Goal: Transaction & Acquisition: Purchase product/service

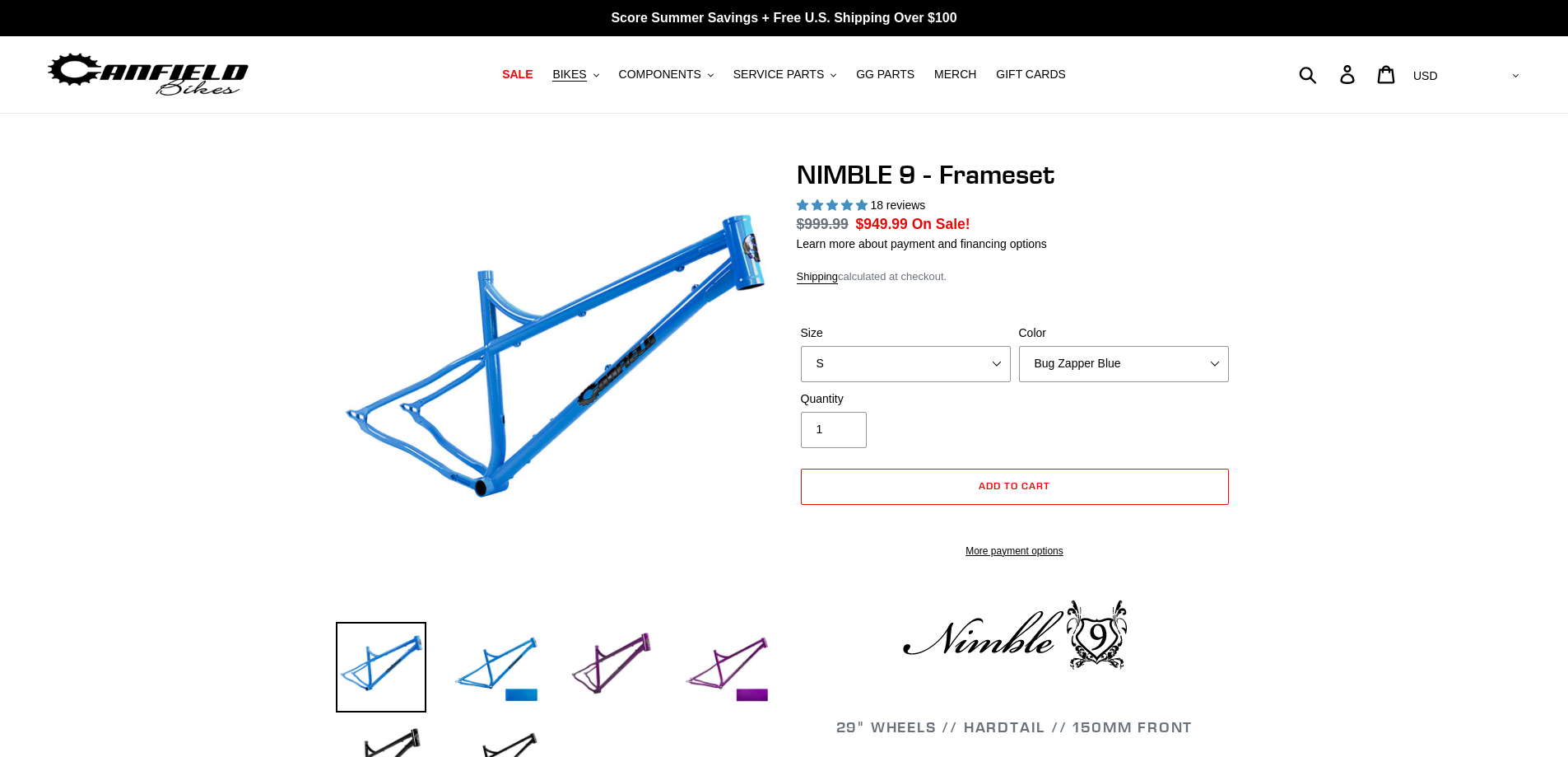
select select "highest-rating"
click at [634, 643] on img at bounding box center [612, 667] width 91 height 91
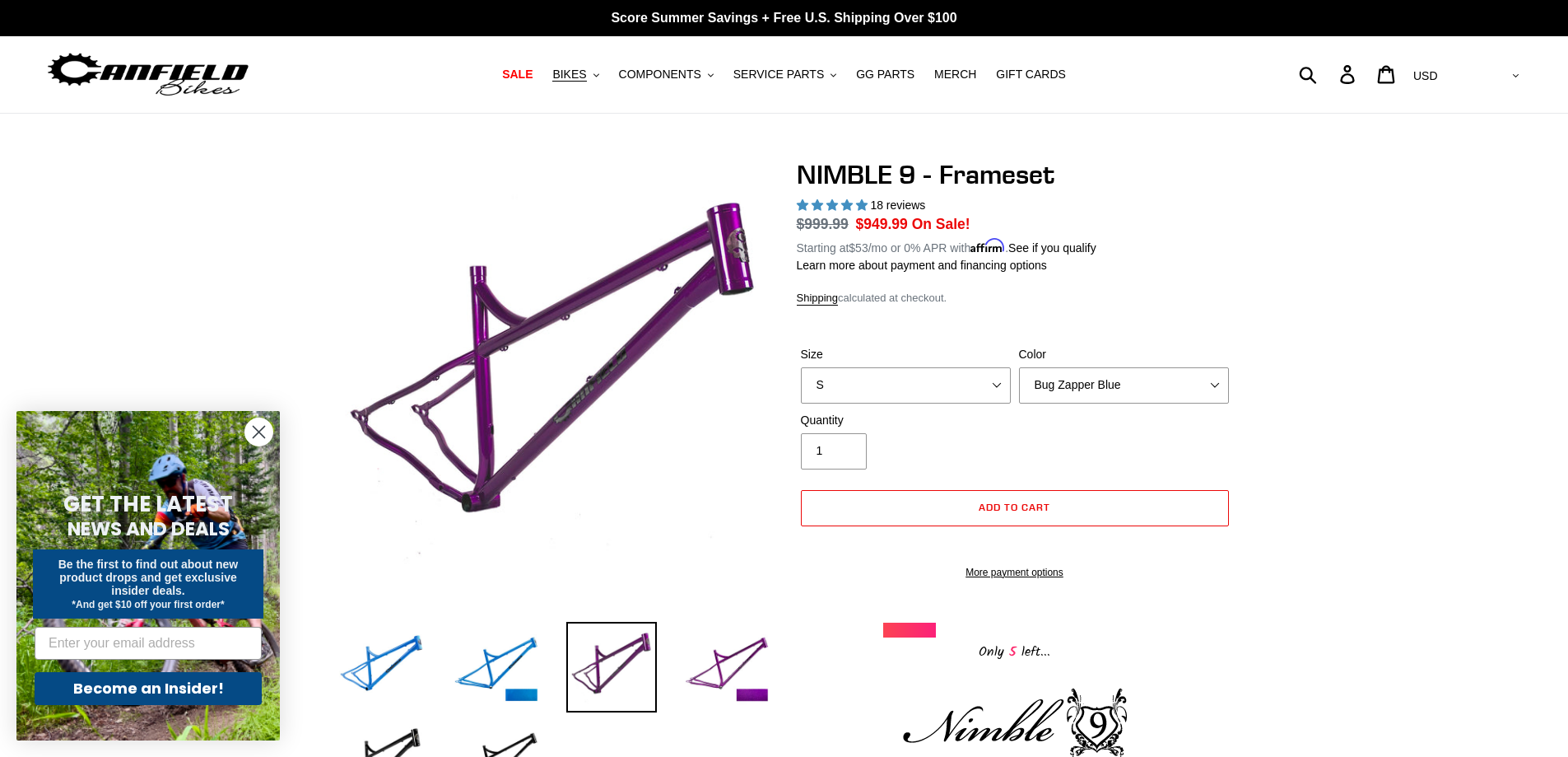
click at [255, 425] on circle "Close dialog" at bounding box center [259, 431] width 28 height 28
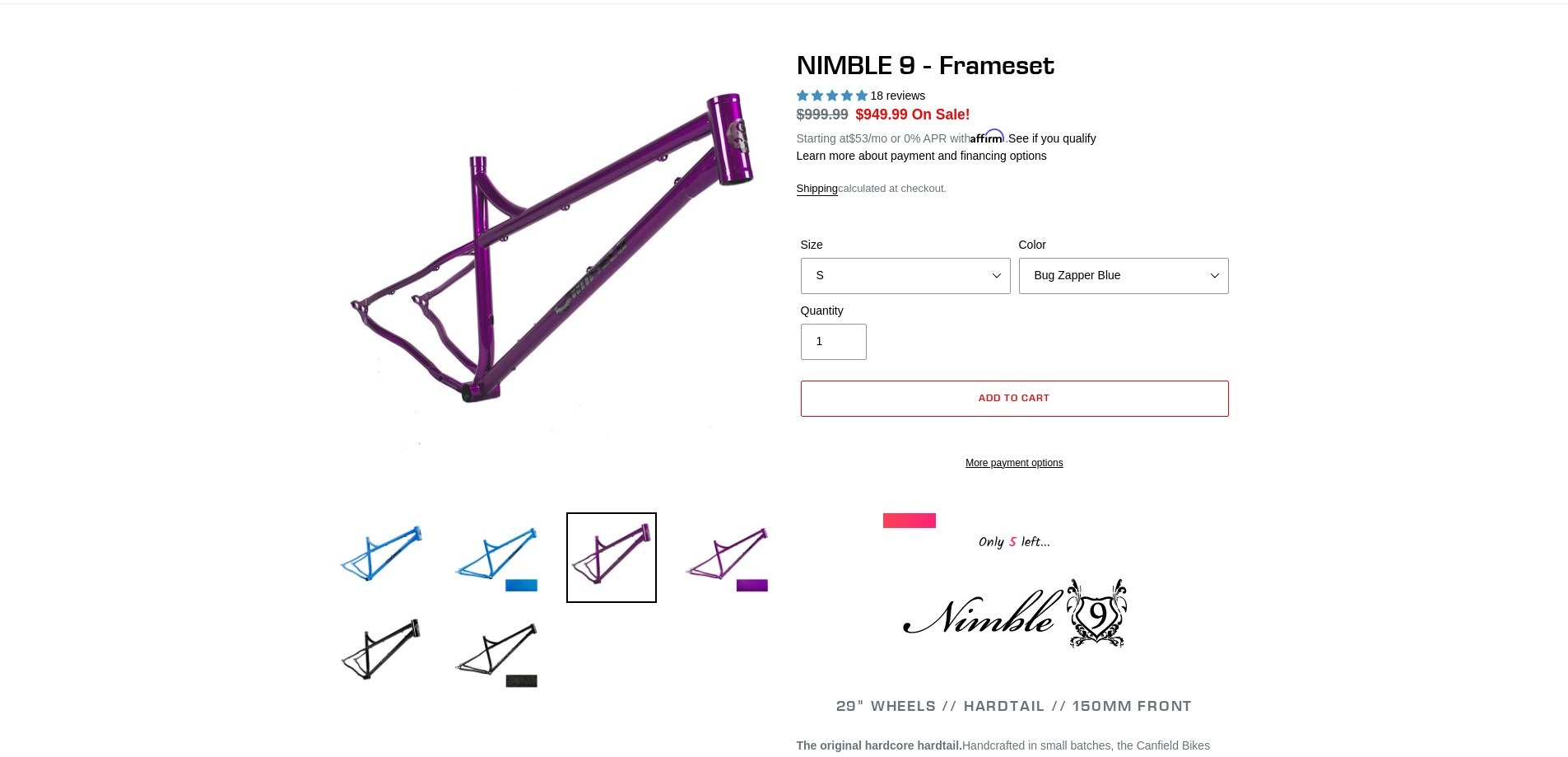
scroll to position [127, 0]
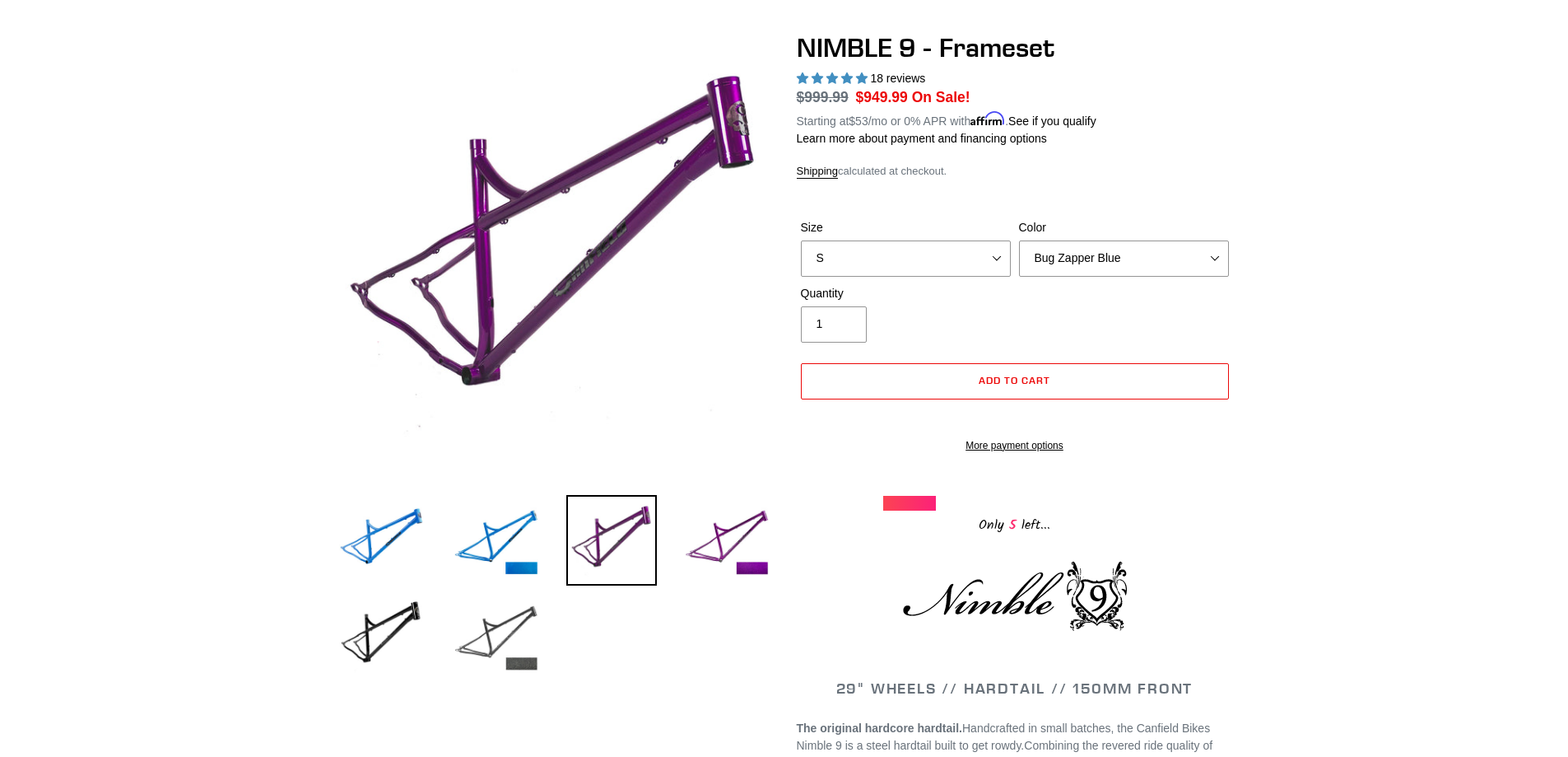
click at [488, 638] on img at bounding box center [497, 635] width 91 height 91
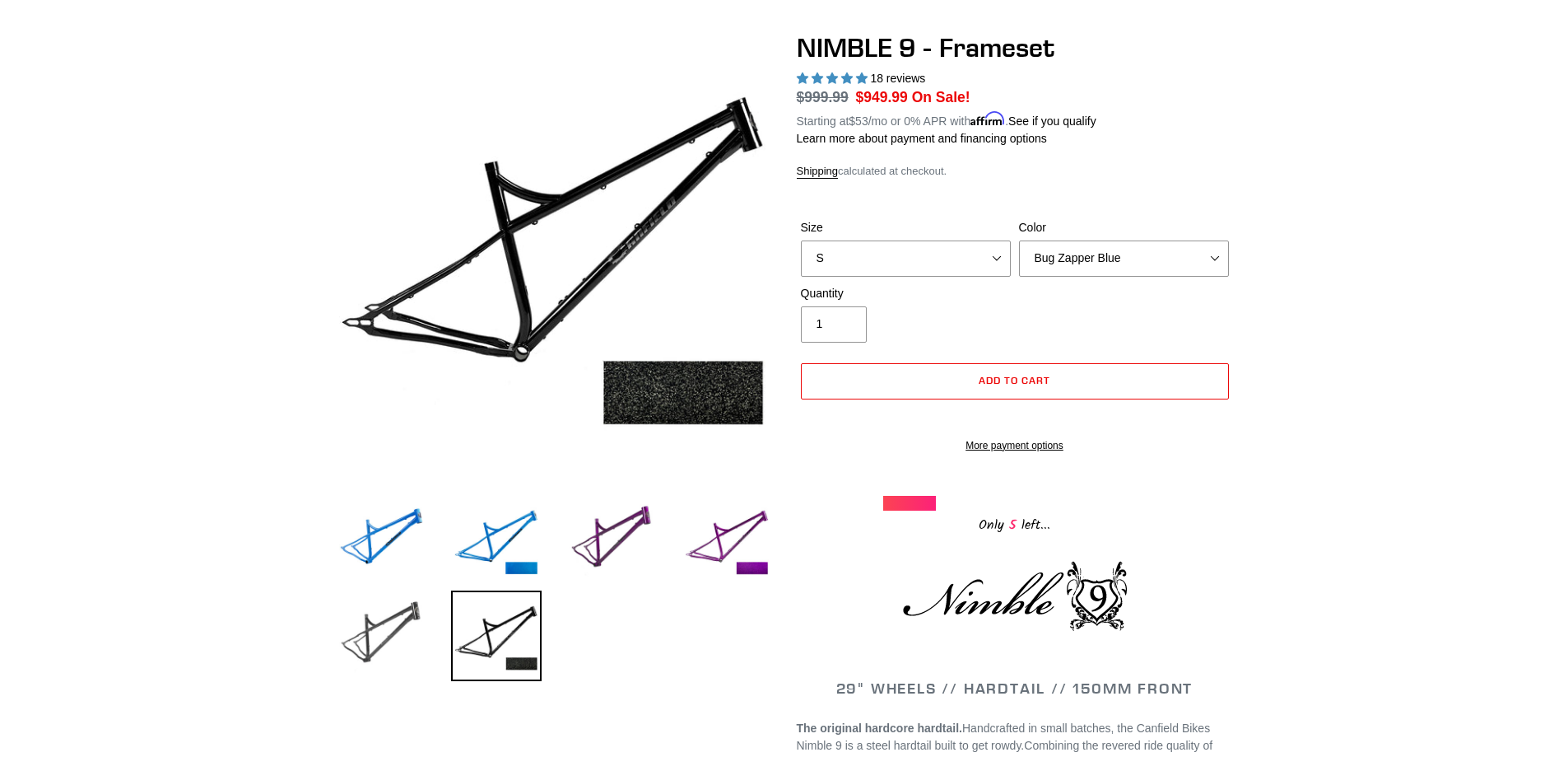
click at [391, 644] on img at bounding box center [381, 635] width 91 height 91
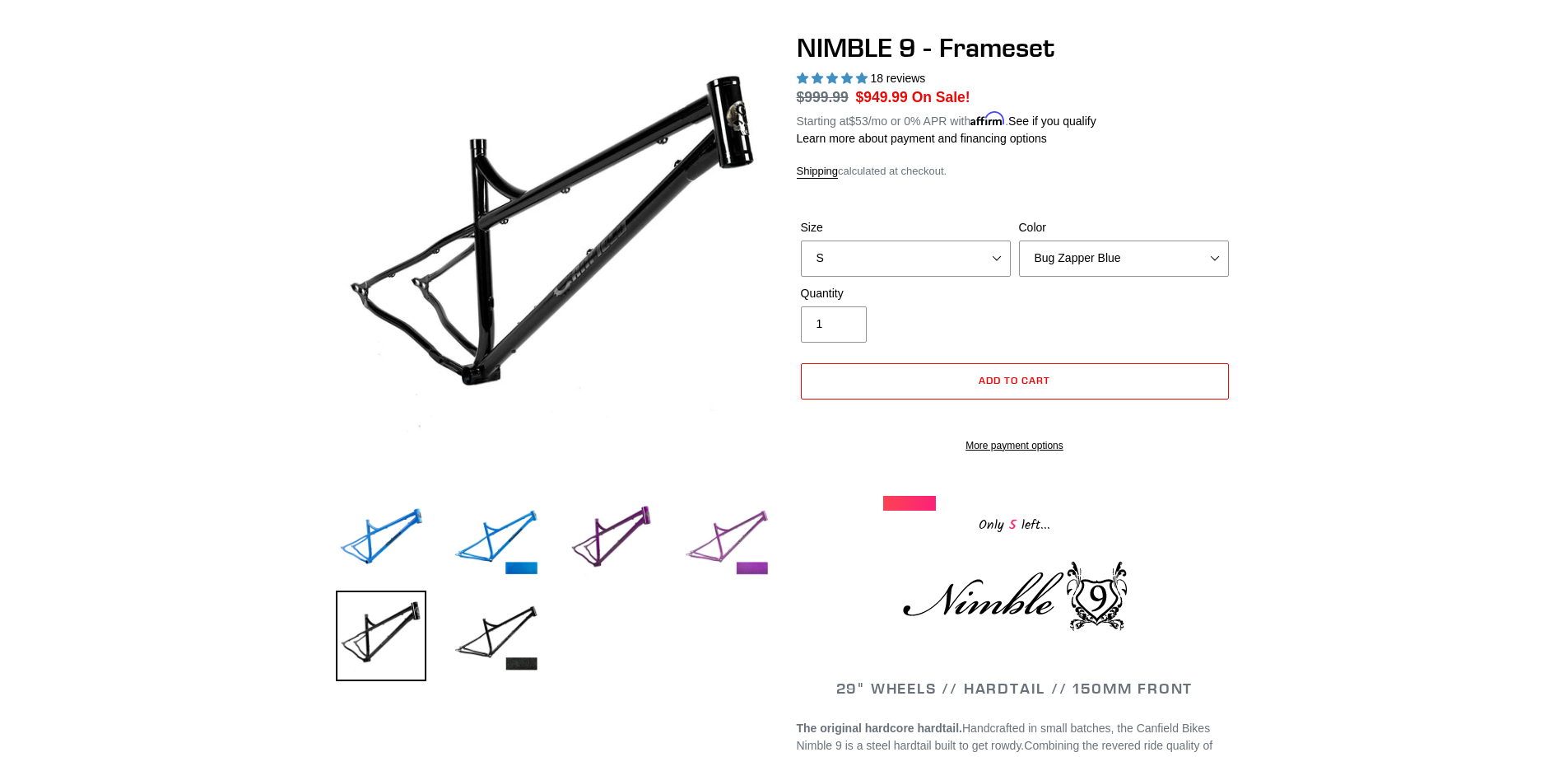
click at [734, 552] on img at bounding box center [727, 540] width 91 height 91
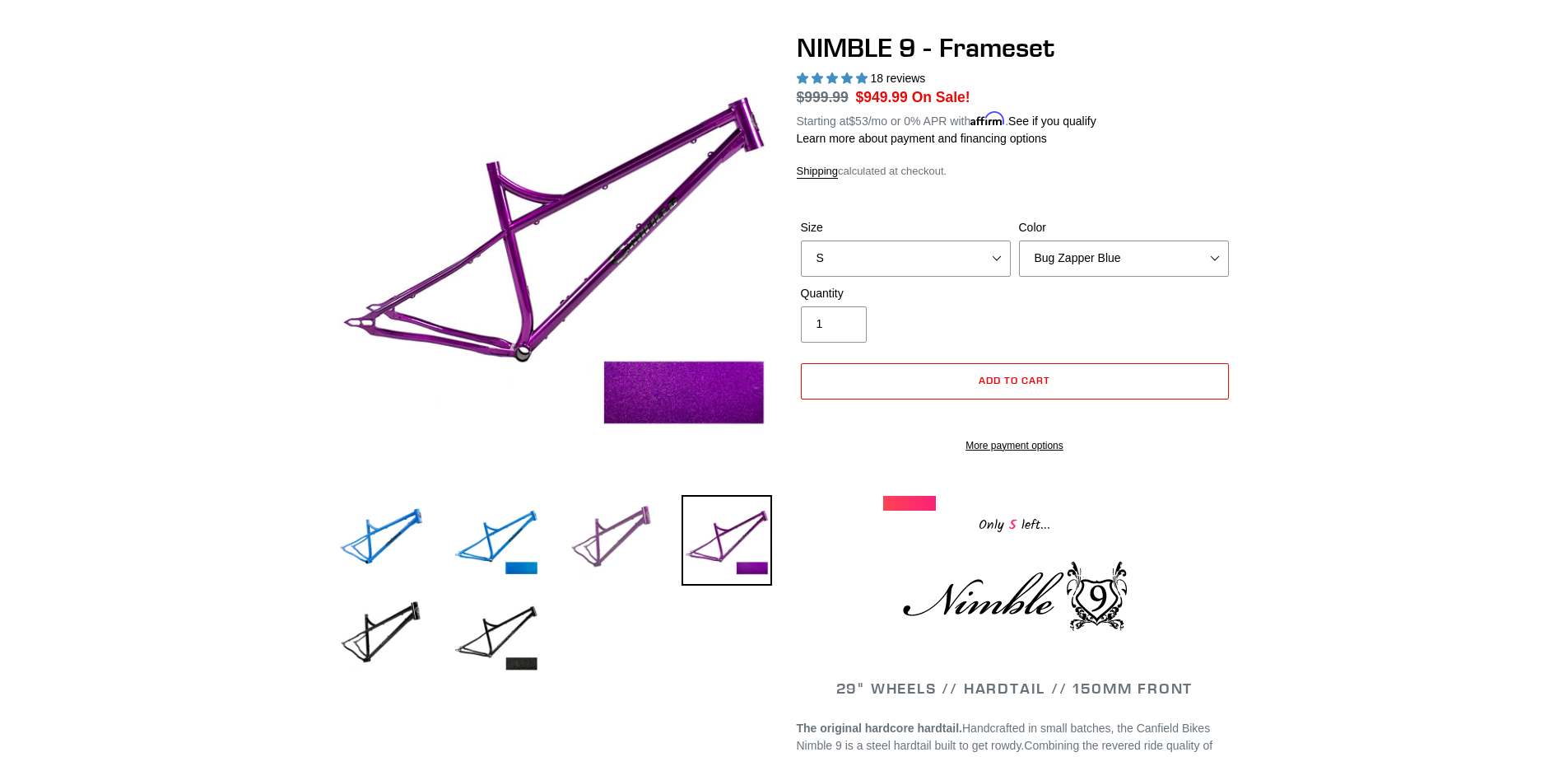
click at [618, 543] on img at bounding box center [612, 540] width 91 height 91
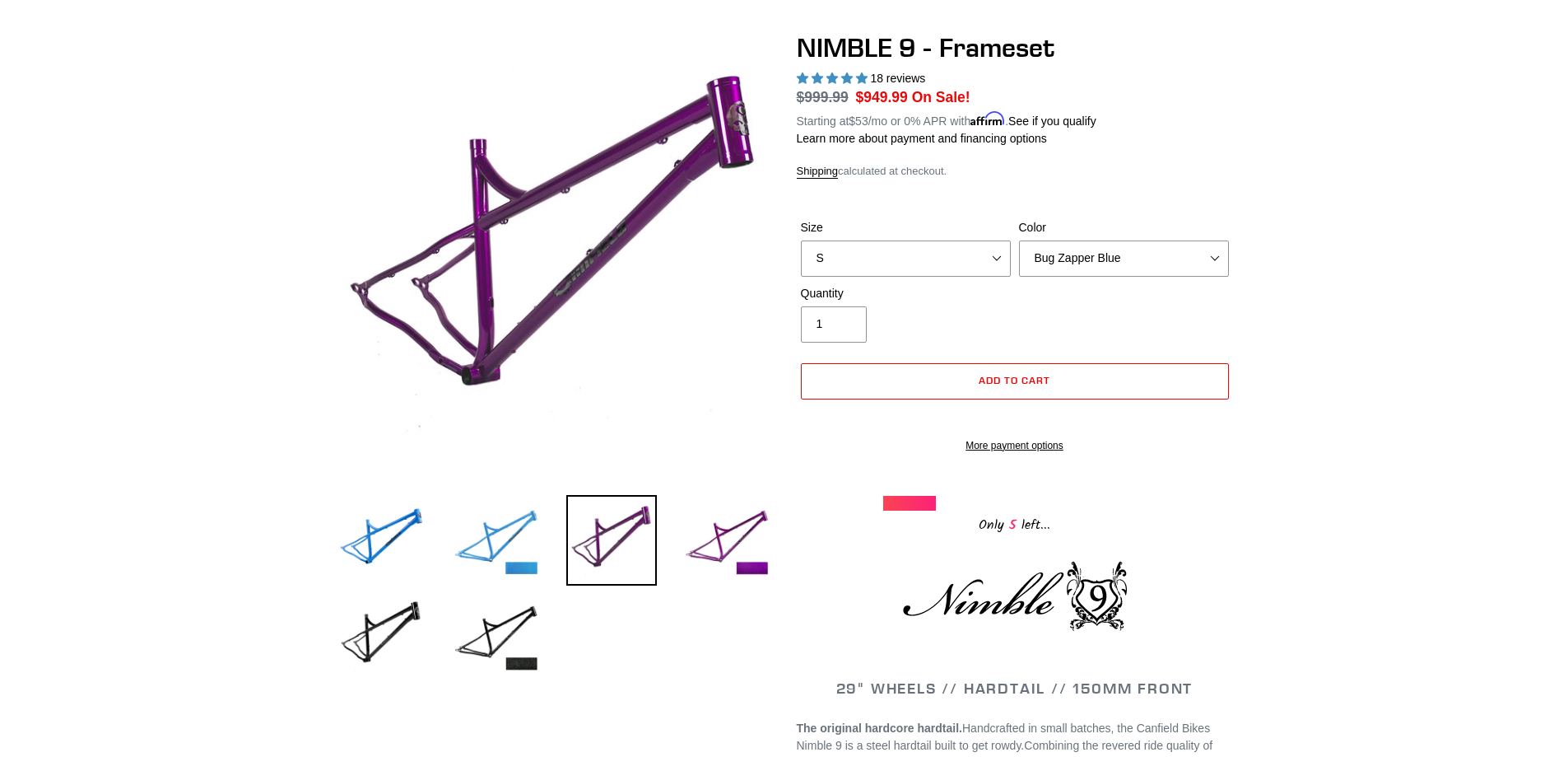
click at [517, 537] on img at bounding box center [497, 540] width 91 height 91
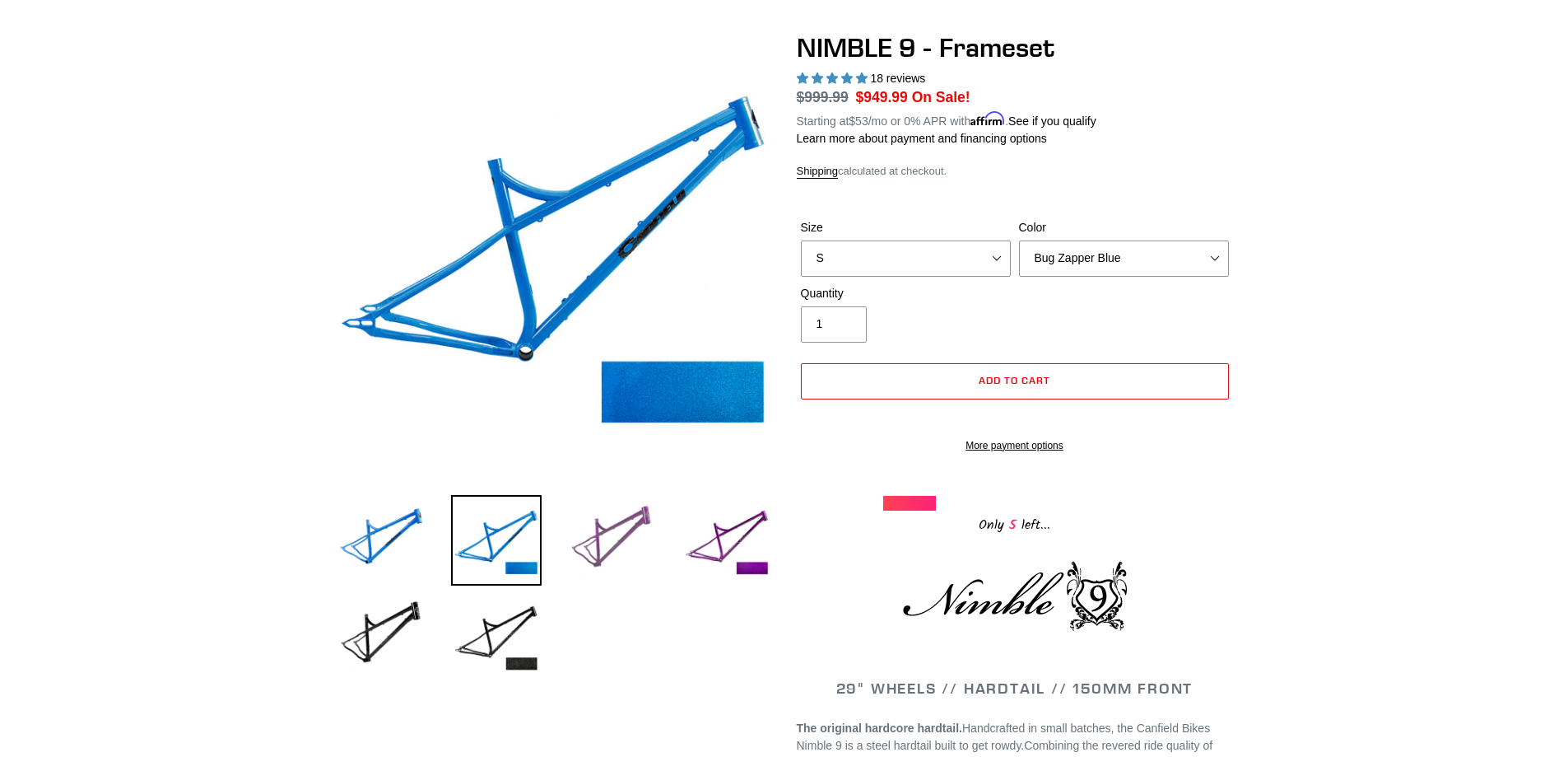
click at [633, 544] on img at bounding box center [612, 540] width 91 height 91
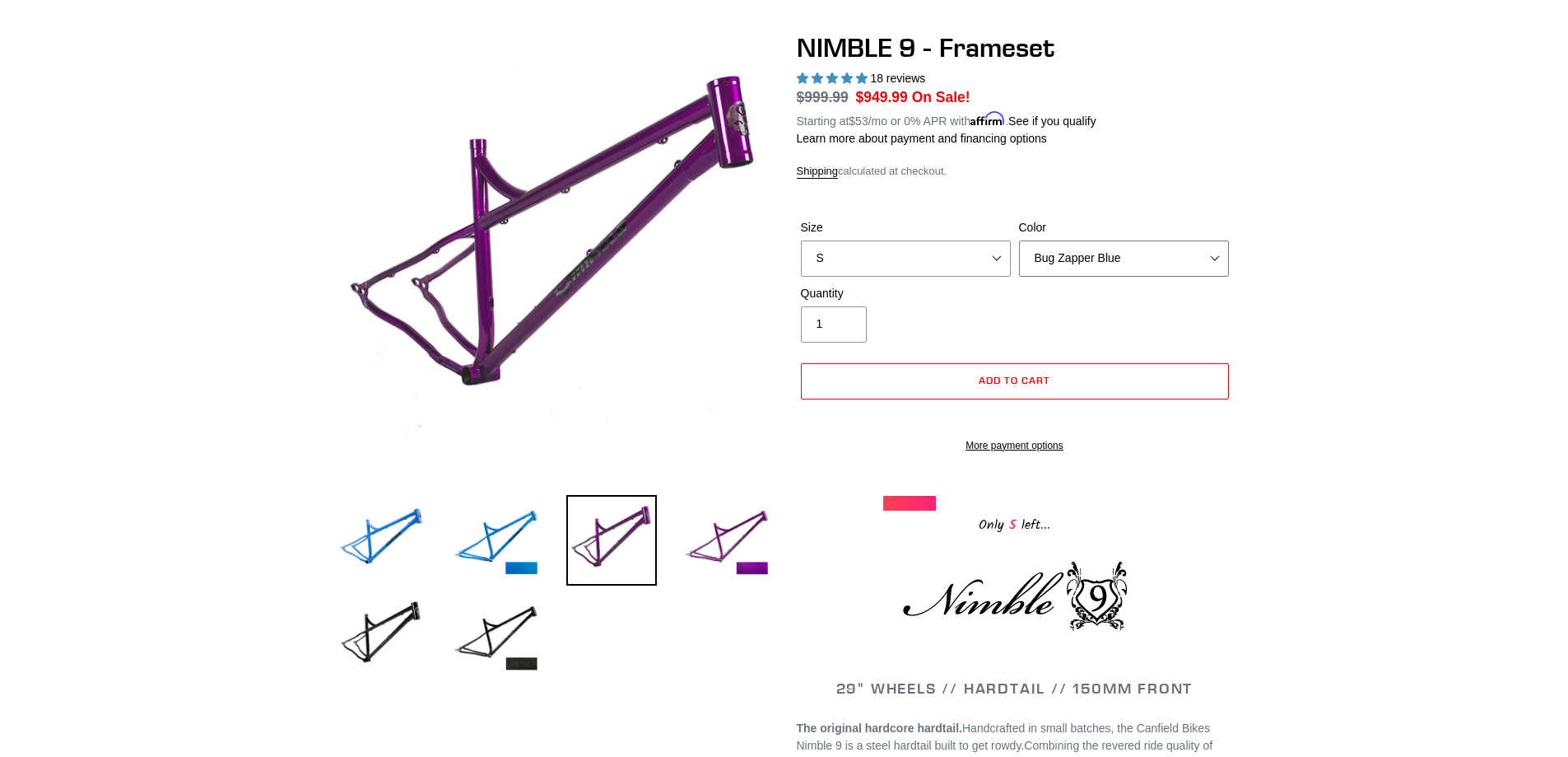
click at [1076, 261] on select "Bug Zapper Blue Purple Haze -Sold Out Galaxy Black" at bounding box center [1124, 258] width 210 height 36
select select "Purple Haze -Sold Out"
click at [1019, 240] on select "Bug Zapper Blue Purple Haze -Sold Out Galaxy Black" at bounding box center [1124, 258] width 210 height 36
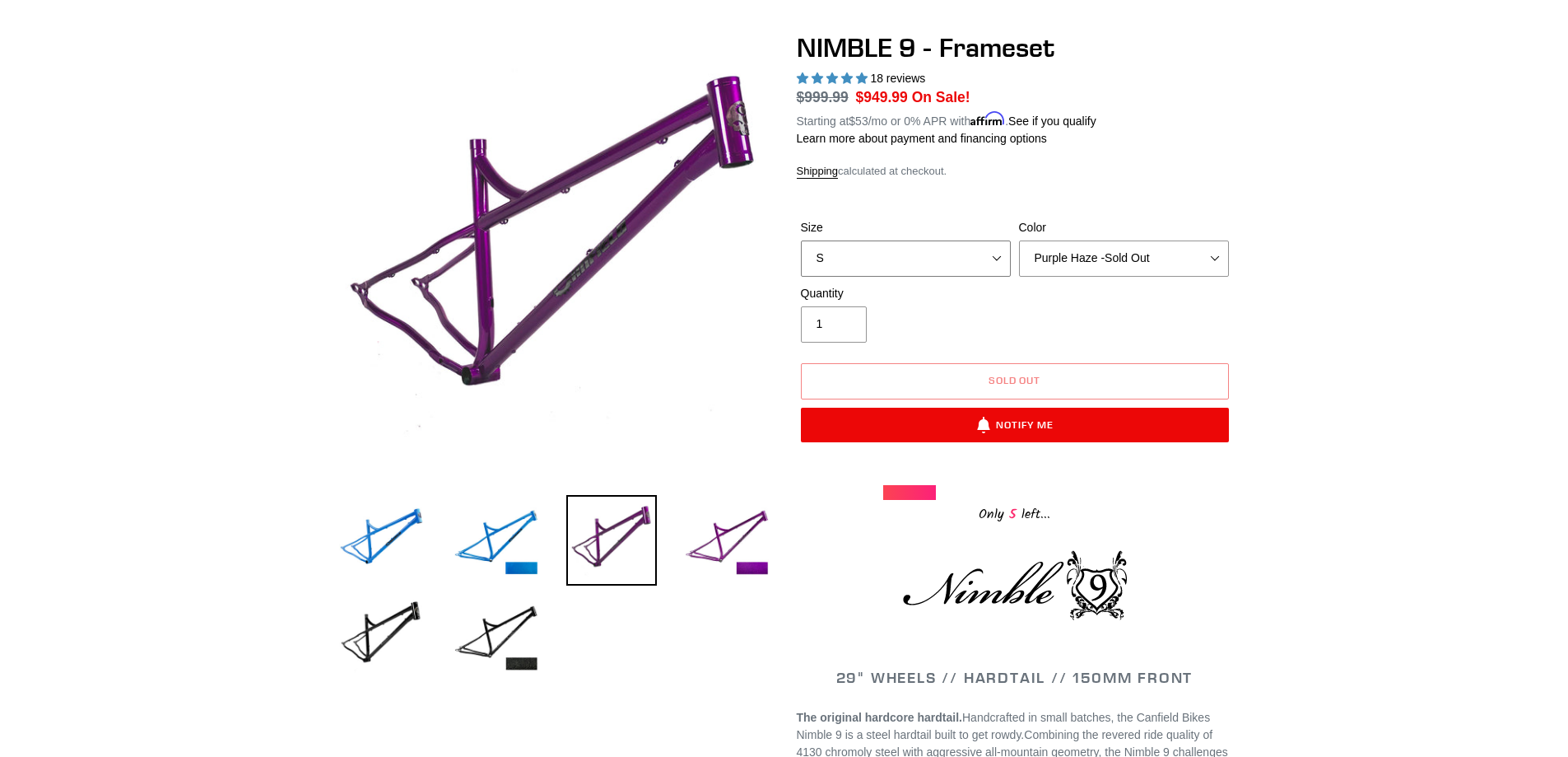
click at [981, 267] on select "S M L XL" at bounding box center [906, 258] width 210 height 36
select select "M"
click at [801, 240] on select "S M L XL" at bounding box center [906, 258] width 210 height 36
click at [1037, 250] on select "Bug Zapper Blue Purple Haze -Sold Out Galaxy Black" at bounding box center [1124, 258] width 210 height 36
select select "Galaxy Black"
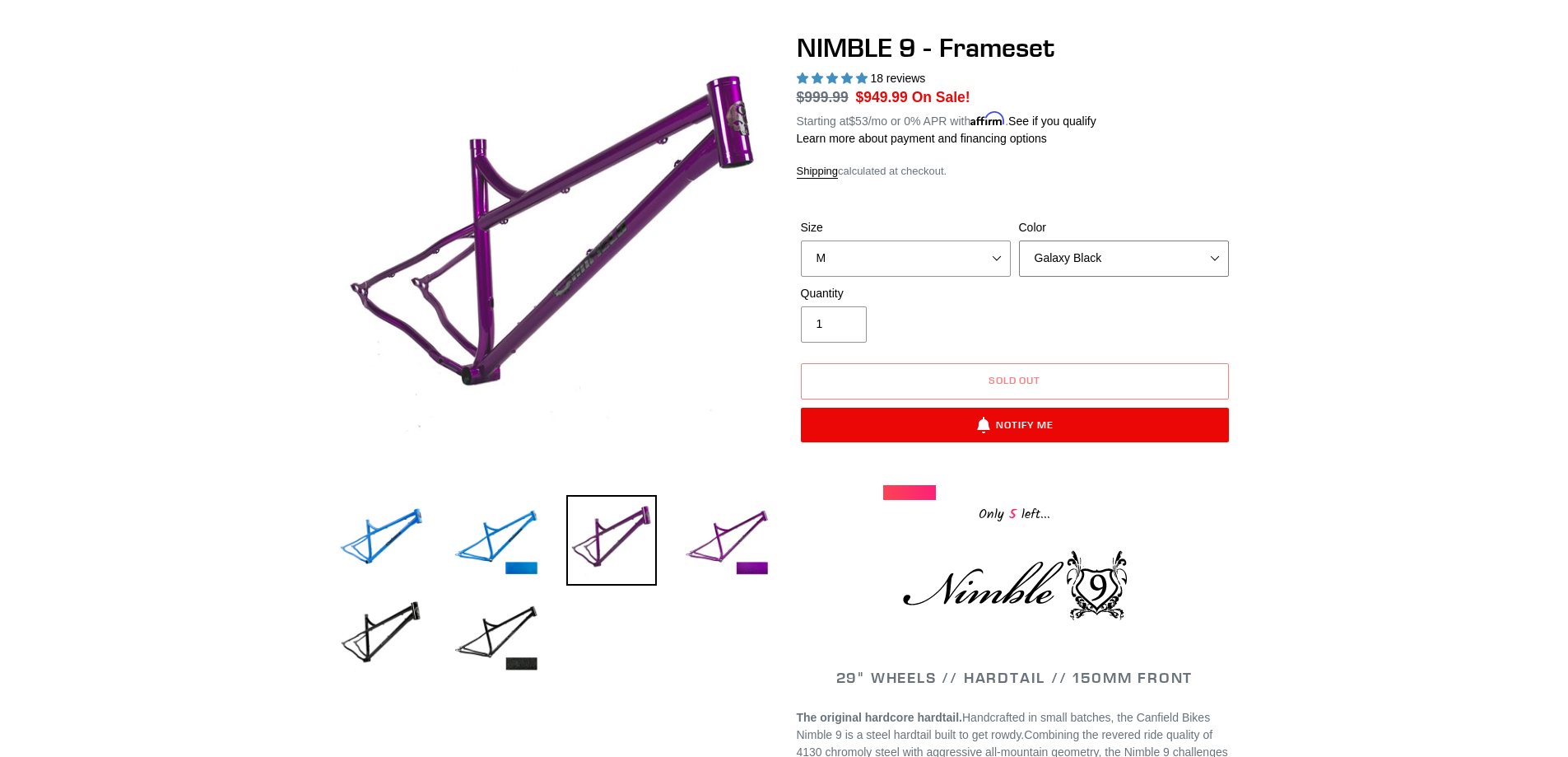
click at [1019, 240] on select "Bug Zapper Blue Purple Haze -Sold Out Galaxy Black" at bounding box center [1124, 258] width 210 height 36
